Goal: Information Seeking & Learning: Find specific fact

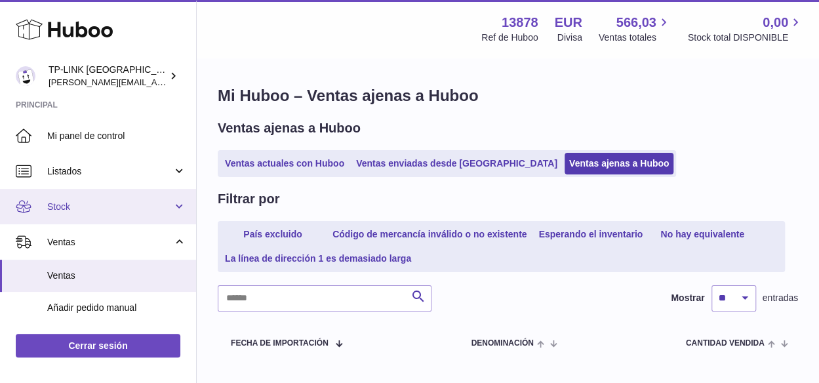
click at [168, 209] on span "Stock" at bounding box center [109, 207] width 125 height 12
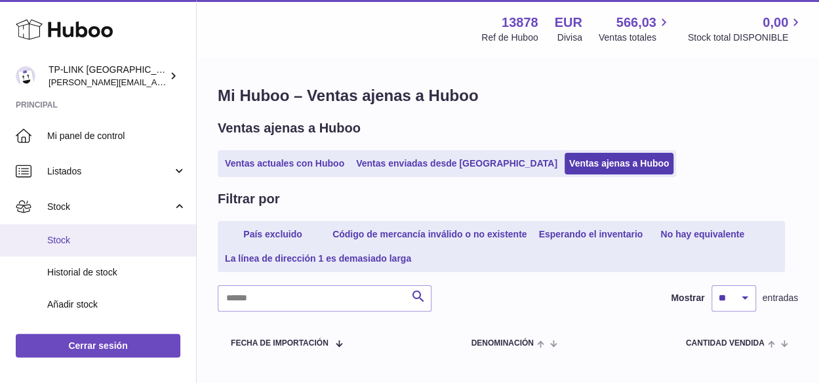
click at [89, 240] on span "Stock" at bounding box center [116, 240] width 139 height 12
click at [80, 234] on span "Stock" at bounding box center [116, 240] width 139 height 12
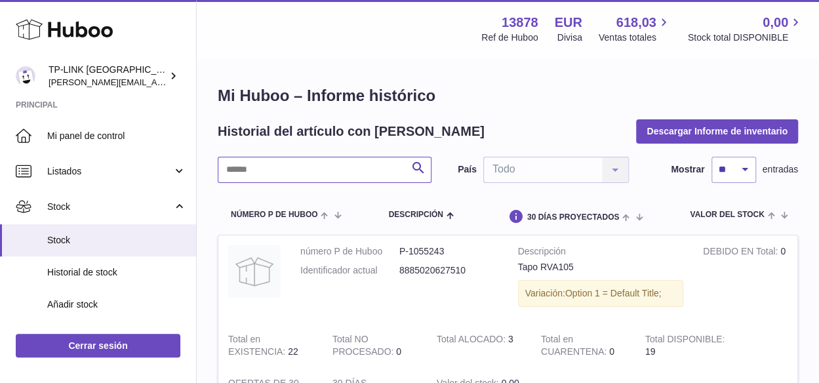
click at [353, 169] on input "text" at bounding box center [325, 170] width 214 height 26
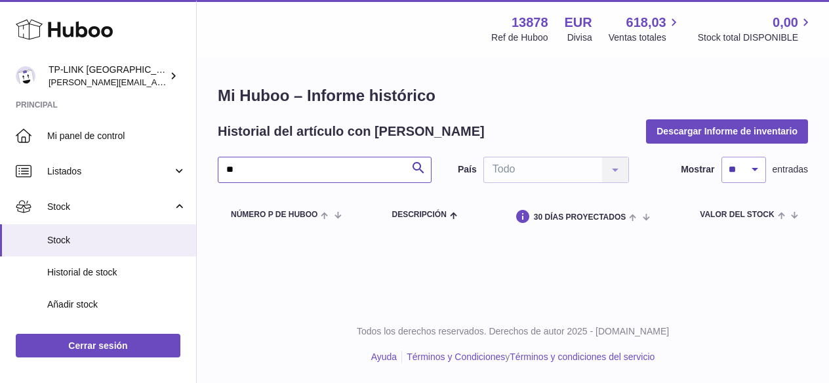
type input "*"
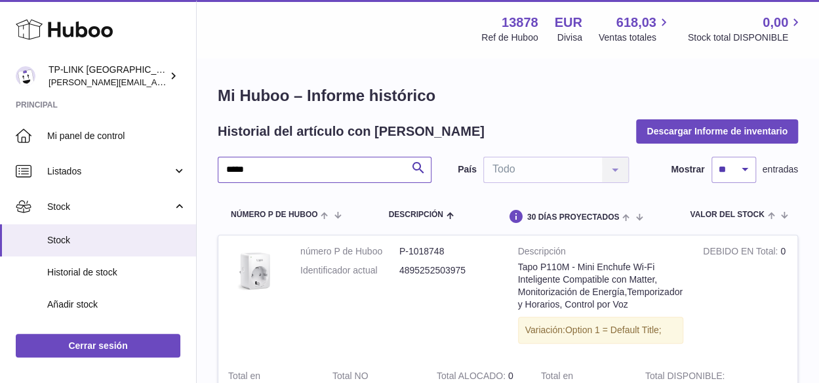
drag, startPoint x: 270, startPoint y: 172, endPoint x: 210, endPoint y: 163, distance: 60.3
click at [210, 163] on div "Mi Huboo – Informe histórico Historial del artículo con [PERSON_NAME] Informe d…" at bounding box center [508, 275] width 623 height 433
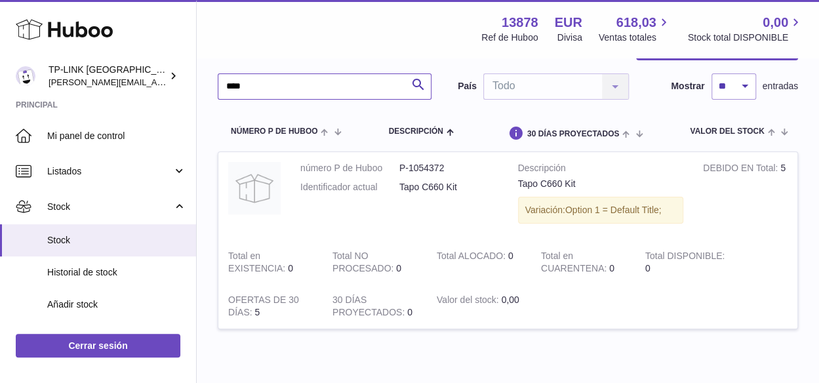
scroll to position [66, 0]
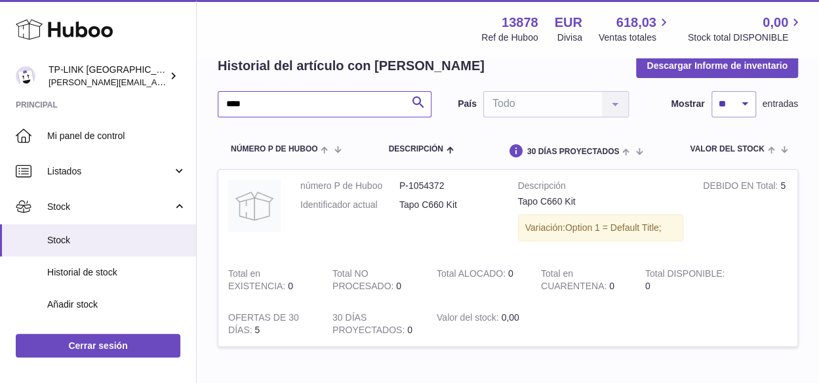
type input "****"
